Goal: Task Accomplishment & Management: Complete application form

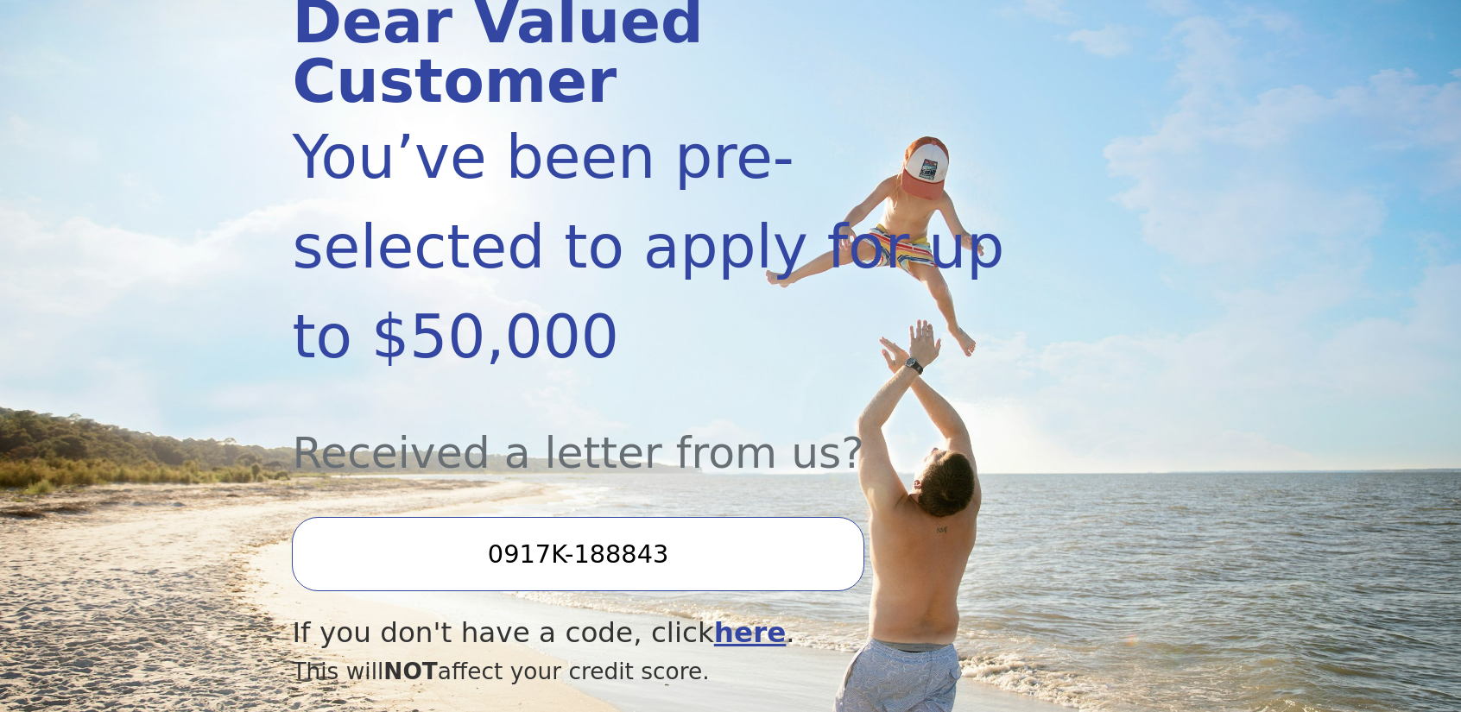
scroll to position [345, 0]
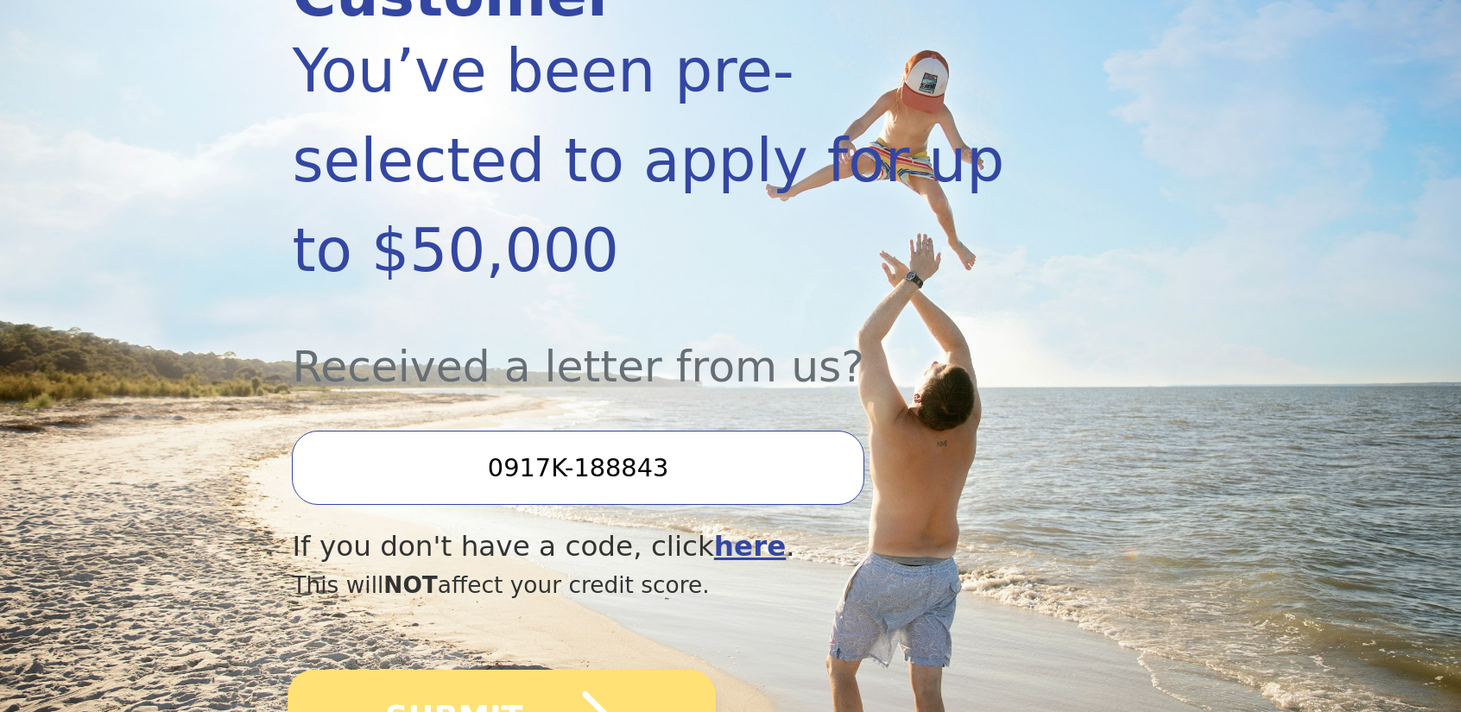
click at [544, 671] on icon "submit" at bounding box center [570, 718] width 95 height 95
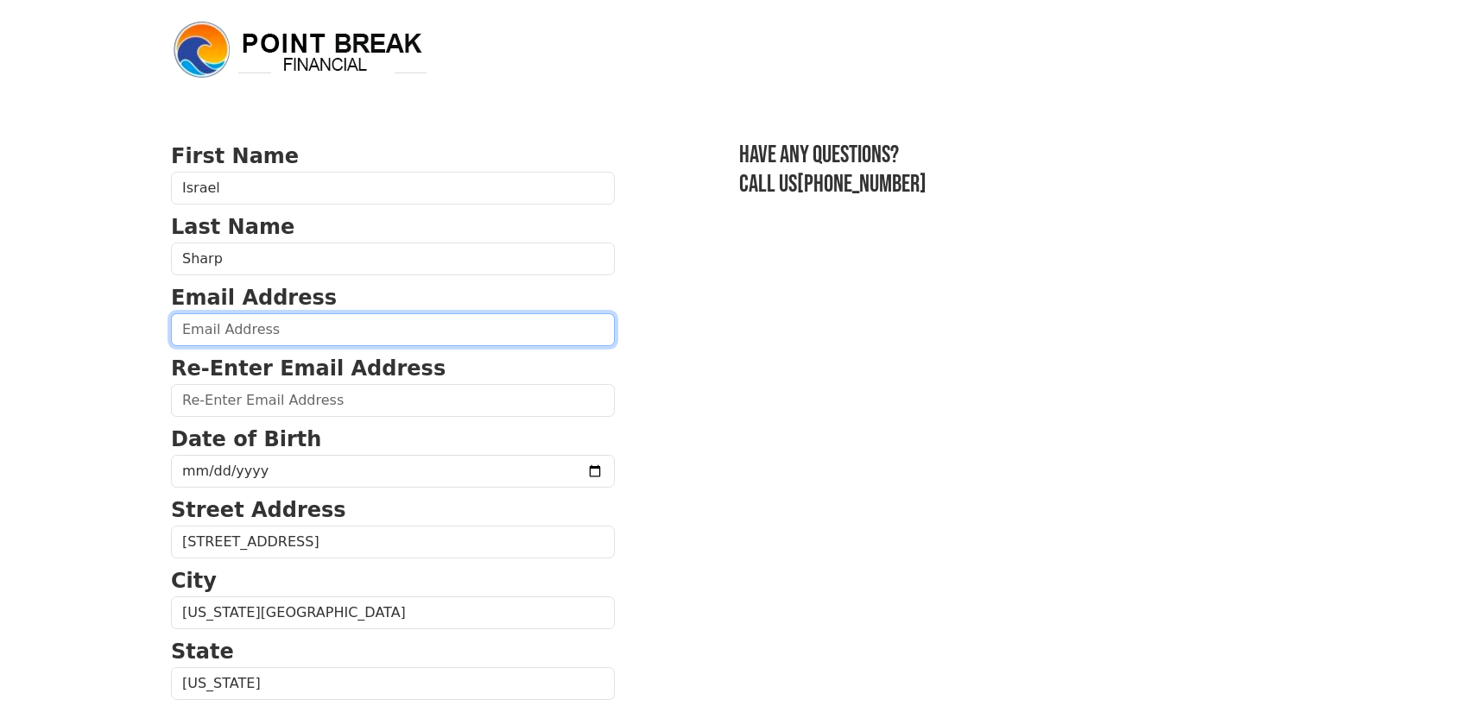
click at [302, 326] on input "email" at bounding box center [393, 329] width 444 height 33
type input "isharpokc@gmail.com"
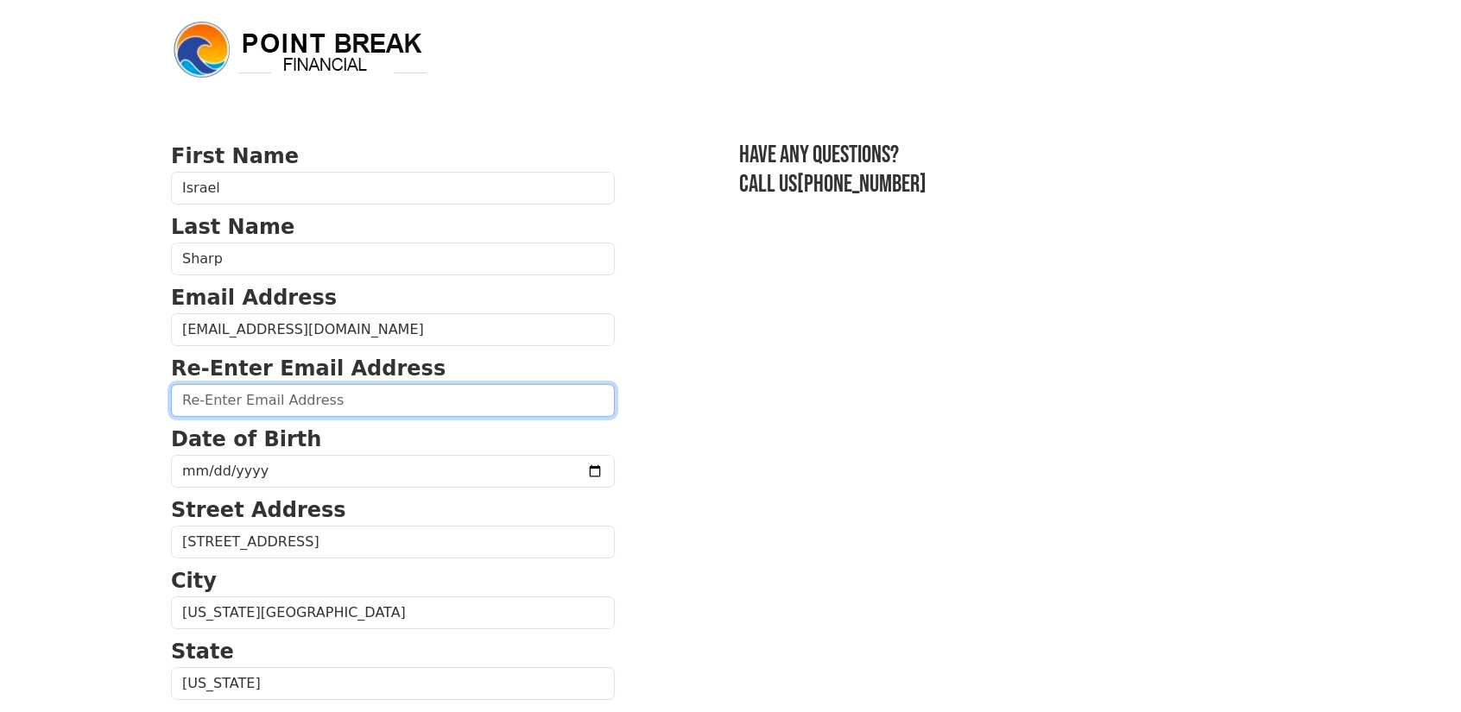
click at [299, 403] on input "email" at bounding box center [393, 400] width 444 height 33
type input "isharpokc@gmail.com"
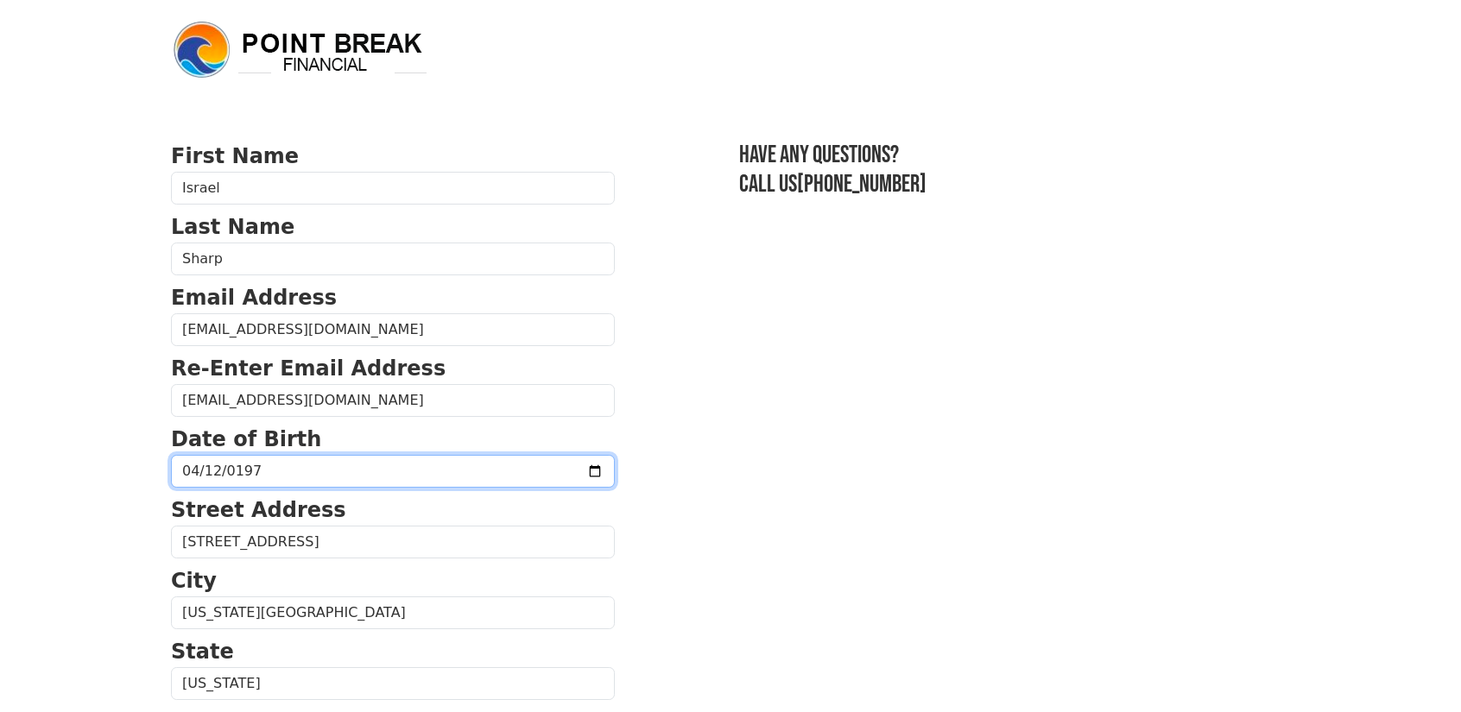
type input "1975-04-12"
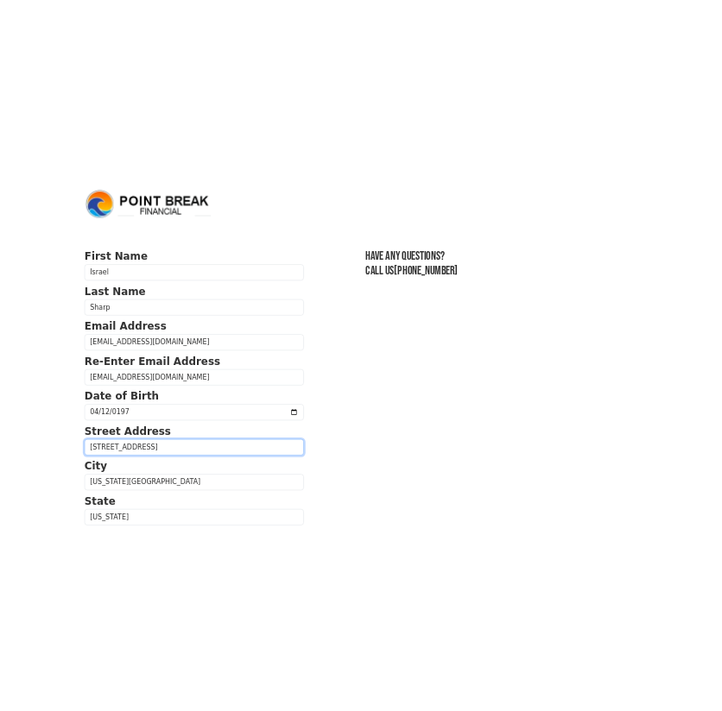
scroll to position [432, 0]
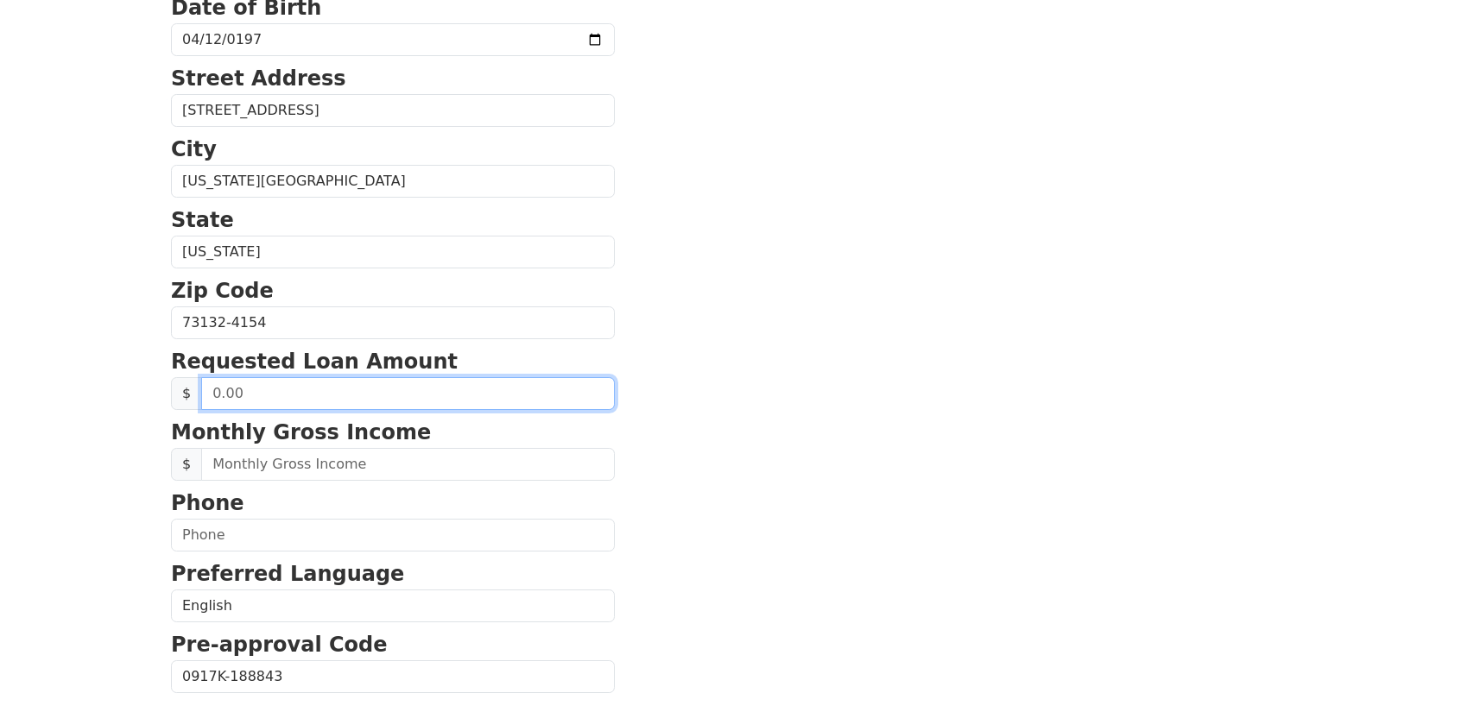
click at [314, 410] on form "First Name Israel Last Name Sharp Email Address isharpokc@gmail.com Re-Enter Em…" at bounding box center [393, 324] width 444 height 1231
click at [285, 391] on input "text" at bounding box center [408, 393] width 414 height 33
drag, startPoint x: 285, startPoint y: 391, endPoint x: 200, endPoint y: 389, distance: 84.6
click at [195, 390] on div "$" at bounding box center [393, 393] width 444 height 33
type input "40,000.00"
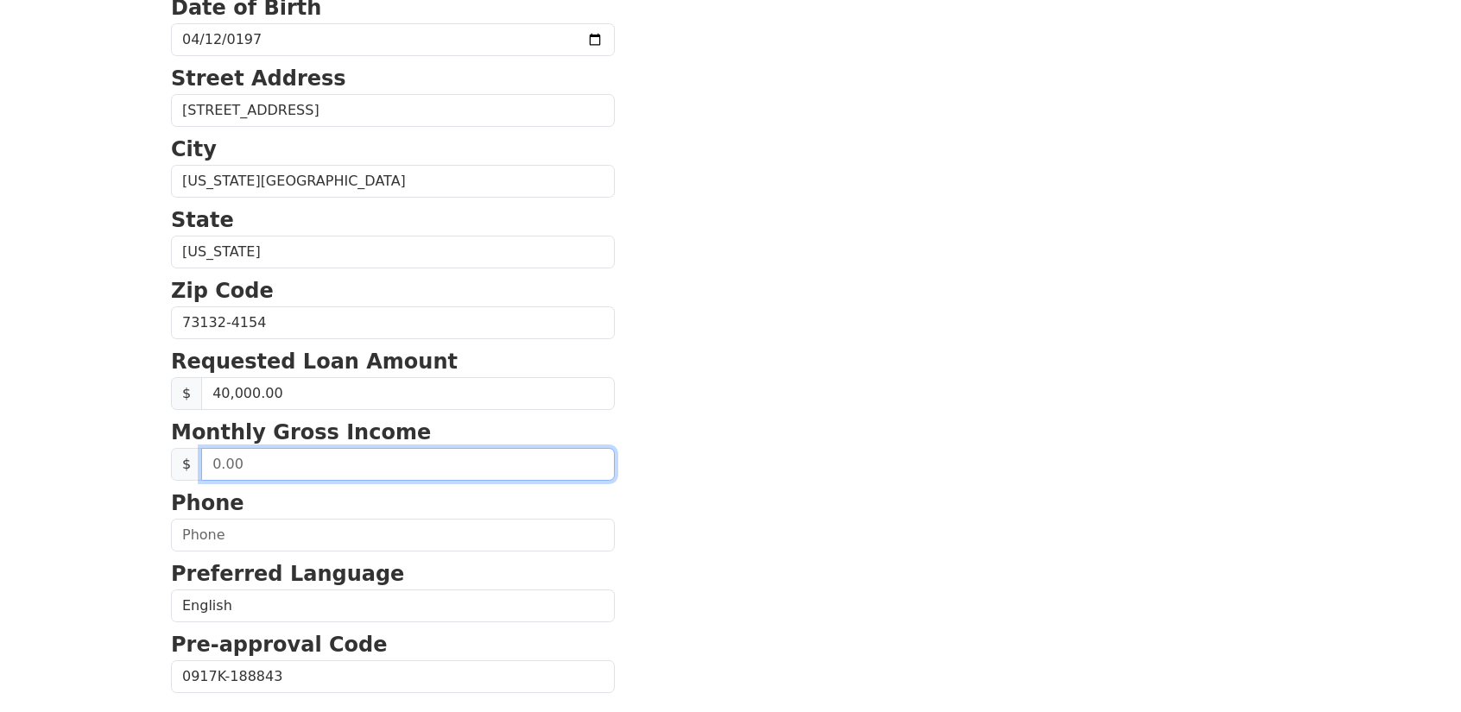
click at [350, 453] on input "text" at bounding box center [408, 464] width 414 height 33
drag, startPoint x: 326, startPoint y: 459, endPoint x: 51, endPoint y: 465, distance: 274.6
click at [311, 460] on input "text" at bounding box center [408, 464] width 414 height 33
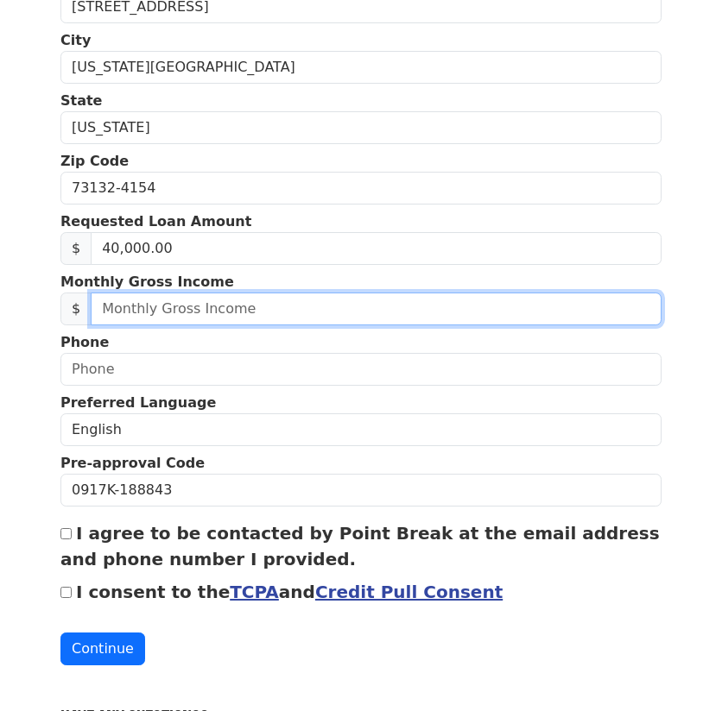
click at [180, 301] on input "text" at bounding box center [376, 309] width 571 height 33
type input "6,820.00"
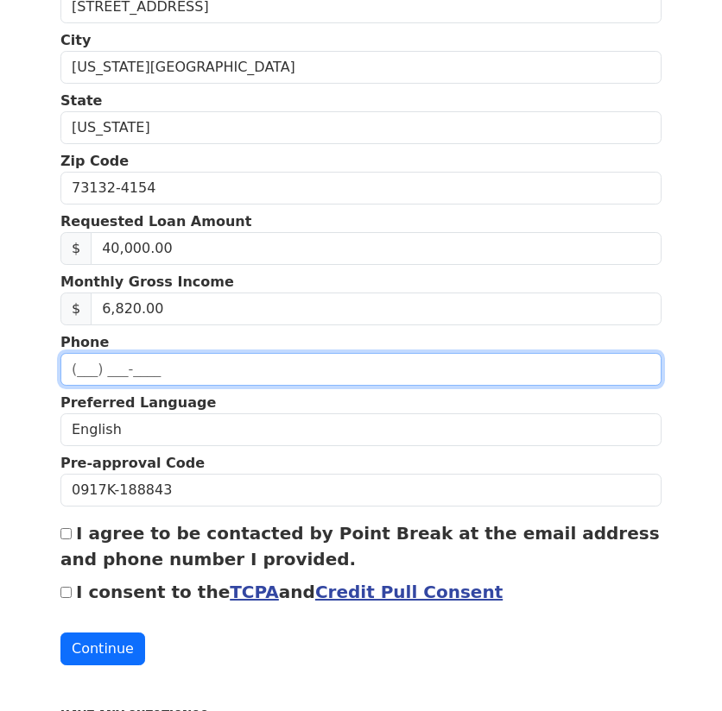
click at [161, 376] on input "text" at bounding box center [360, 369] width 601 height 33
type input "(405) 822-3512"
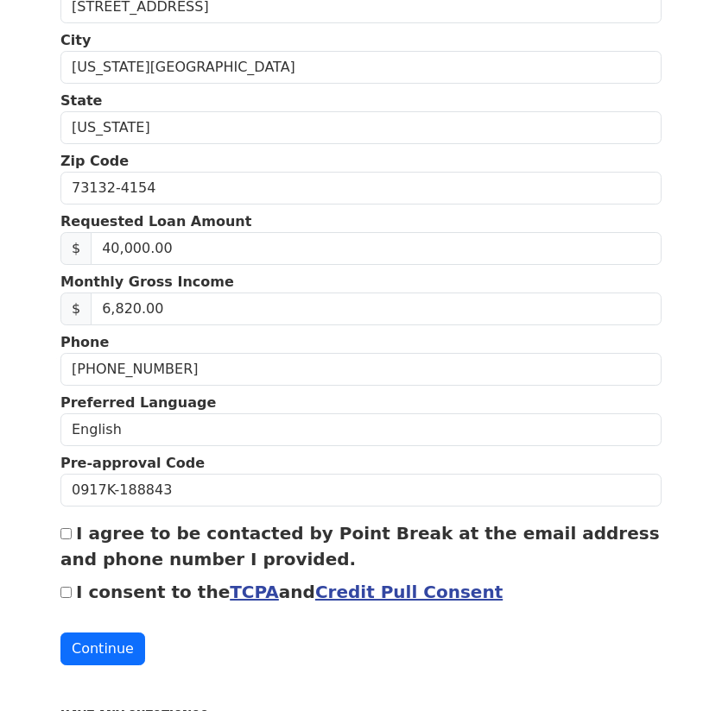
click at [80, 530] on label "I agree to be contacted by Point Break at the email address and phone number I …" at bounding box center [359, 546] width 599 height 47
click at [72, 530] on input "I agree to be contacted by Point Break at the email address and phone number I …" at bounding box center [65, 533] width 11 height 11
checkbox input "true"
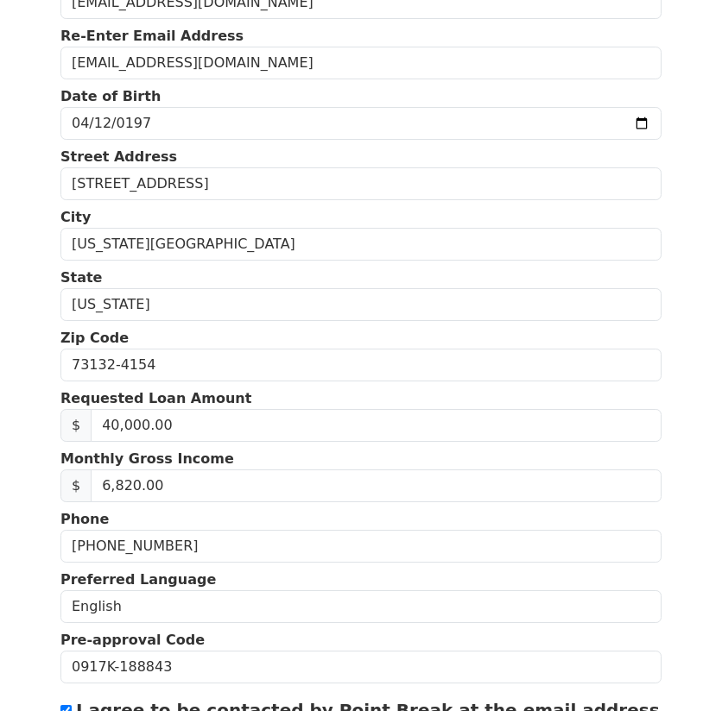
scroll to position [514, 0]
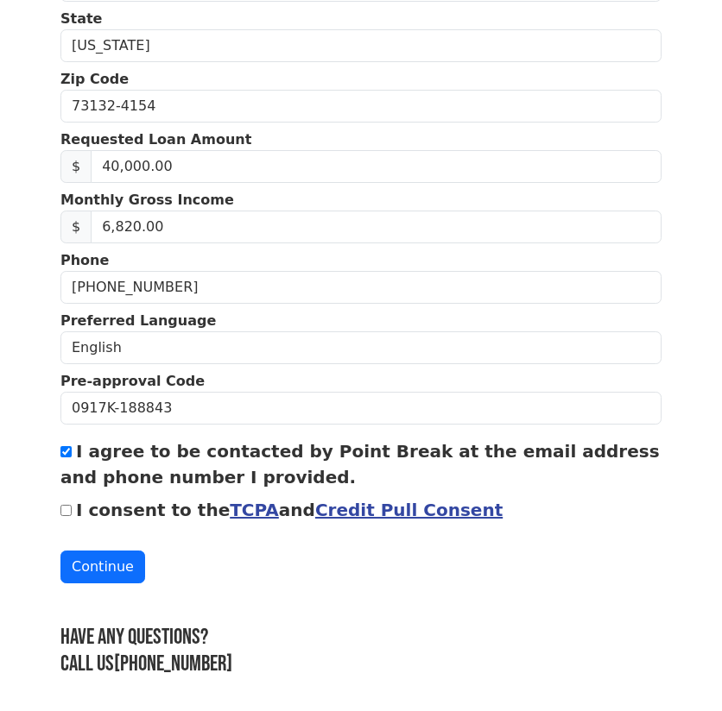
click at [64, 505] on input "I consent to the TCPA and Credit Pull Consent" at bounding box center [65, 510] width 11 height 11
checkbox input "true"
click at [109, 557] on button "Continue" at bounding box center [102, 567] width 85 height 33
